Goal: Find contact information: Find contact information

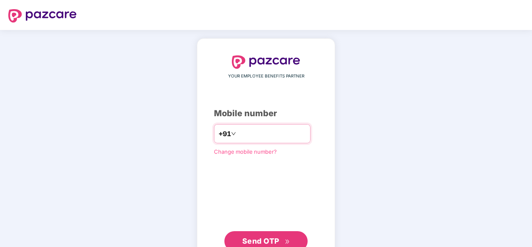
type input "**********"
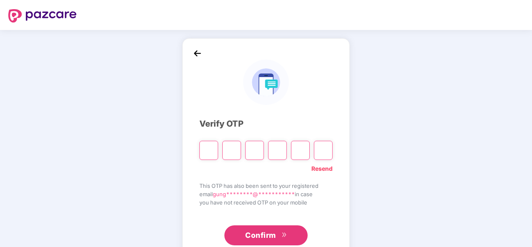
type input "*"
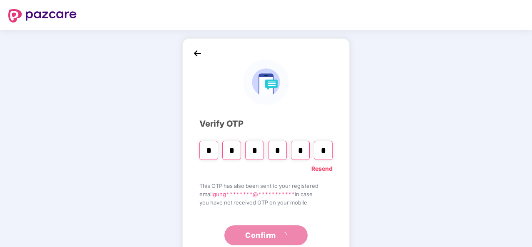
type input "*"
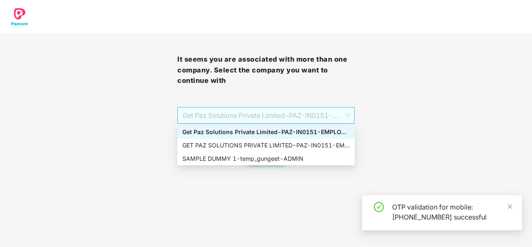
click at [282, 109] on span "Get Paz Solutions Private Limited - PAZ-IN0151 - EMPLOYEE" at bounding box center [265, 115] width 167 height 16
click at [277, 160] on div "SAMPLE DUMMY 1 - temp_gungeet - ADMIN" at bounding box center [265, 158] width 167 height 9
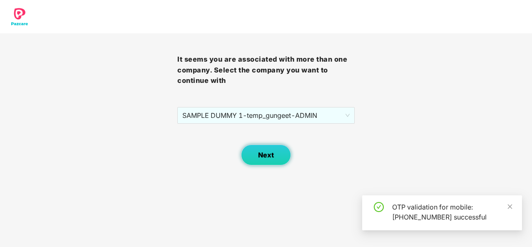
click at [263, 160] on button "Next" at bounding box center [266, 154] width 50 height 21
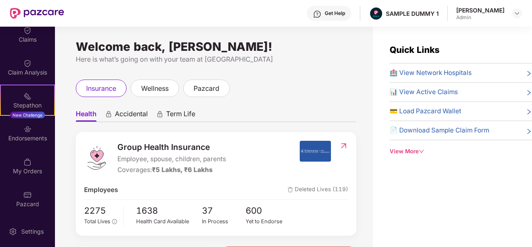
scroll to position [27, 0]
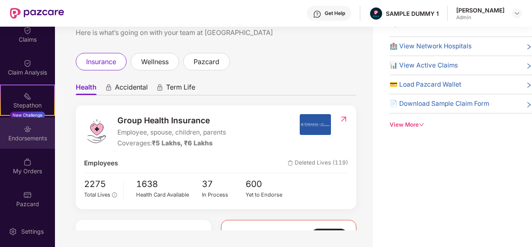
click at [31, 135] on div "Endorsements" at bounding box center [27, 138] width 55 height 8
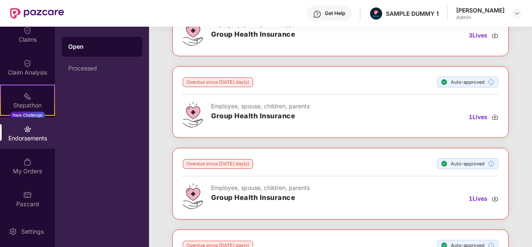
scroll to position [170, 0]
click at [96, 71] on div "Processed" at bounding box center [101, 68] width 67 height 7
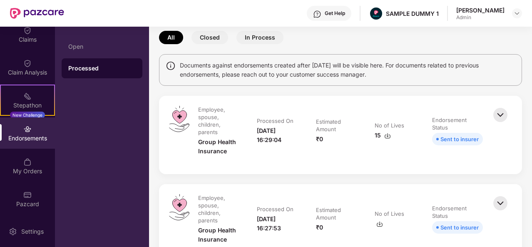
scroll to position [70, 0]
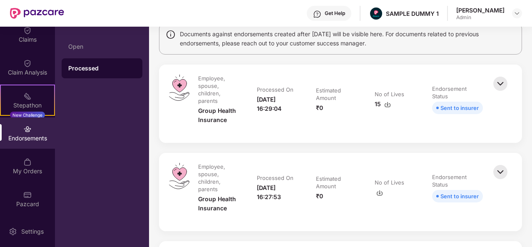
click at [390, 134] on div "Employee, spouse, children, parents Group Health Insurance Processed On [DATE] …" at bounding box center [340, 103] width 363 height 78
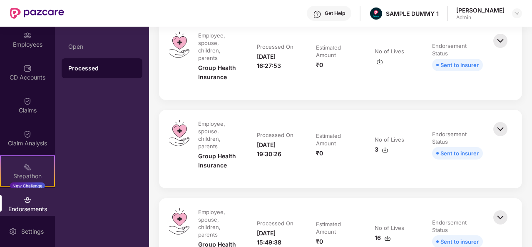
scroll to position [0, 0]
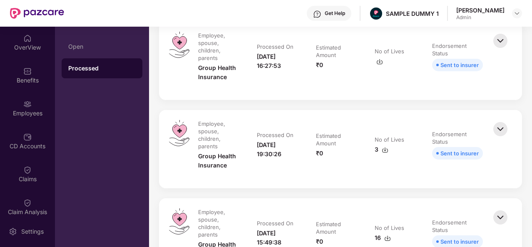
click at [351, 7] on div "Get Help" at bounding box center [329, 13] width 45 height 15
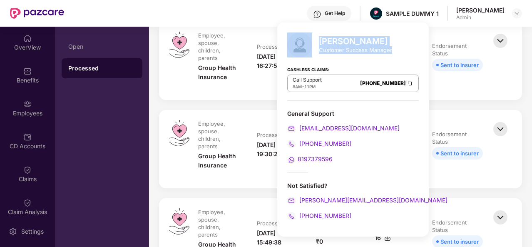
drag, startPoint x: 390, startPoint y: 52, endPoint x: 315, endPoint y: 38, distance: 77.1
click at [315, 38] on div "[PERSON_NAME] Customer Success Manager" at bounding box center [352, 44] width 131 height 25
click at [315, 38] on div at bounding box center [303, 44] width 32 height 25
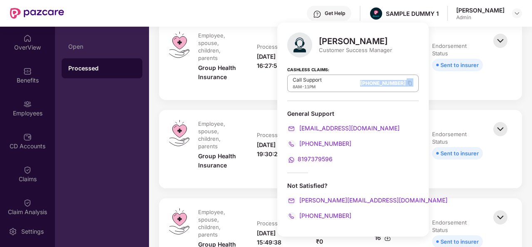
drag, startPoint x: 333, startPoint y: 82, endPoint x: 384, endPoint y: 84, distance: 50.8
click at [384, 84] on div "Call Support 8AM - 11PM [PHONE_NUMBER]" at bounding box center [352, 82] width 131 height 17
click at [387, 92] on div "Cashless Claims: Call Support 8AM - 11PM [PHONE_NUMBER]" at bounding box center [352, 80] width 131 height 42
